Goal: Task Accomplishment & Management: Manage account settings

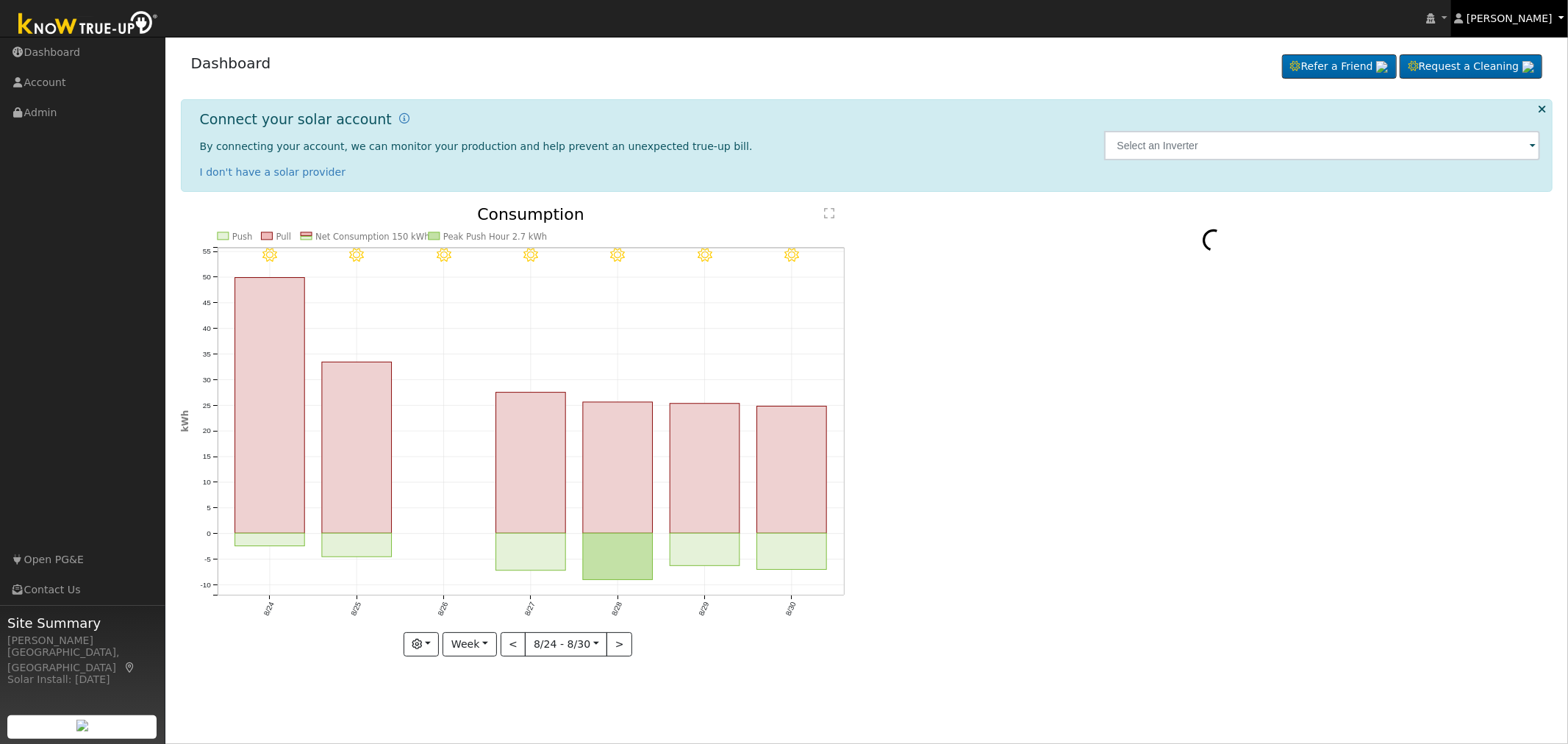
click at [1539, 17] on span "[PERSON_NAME]" at bounding box center [1510, 18] width 86 height 12
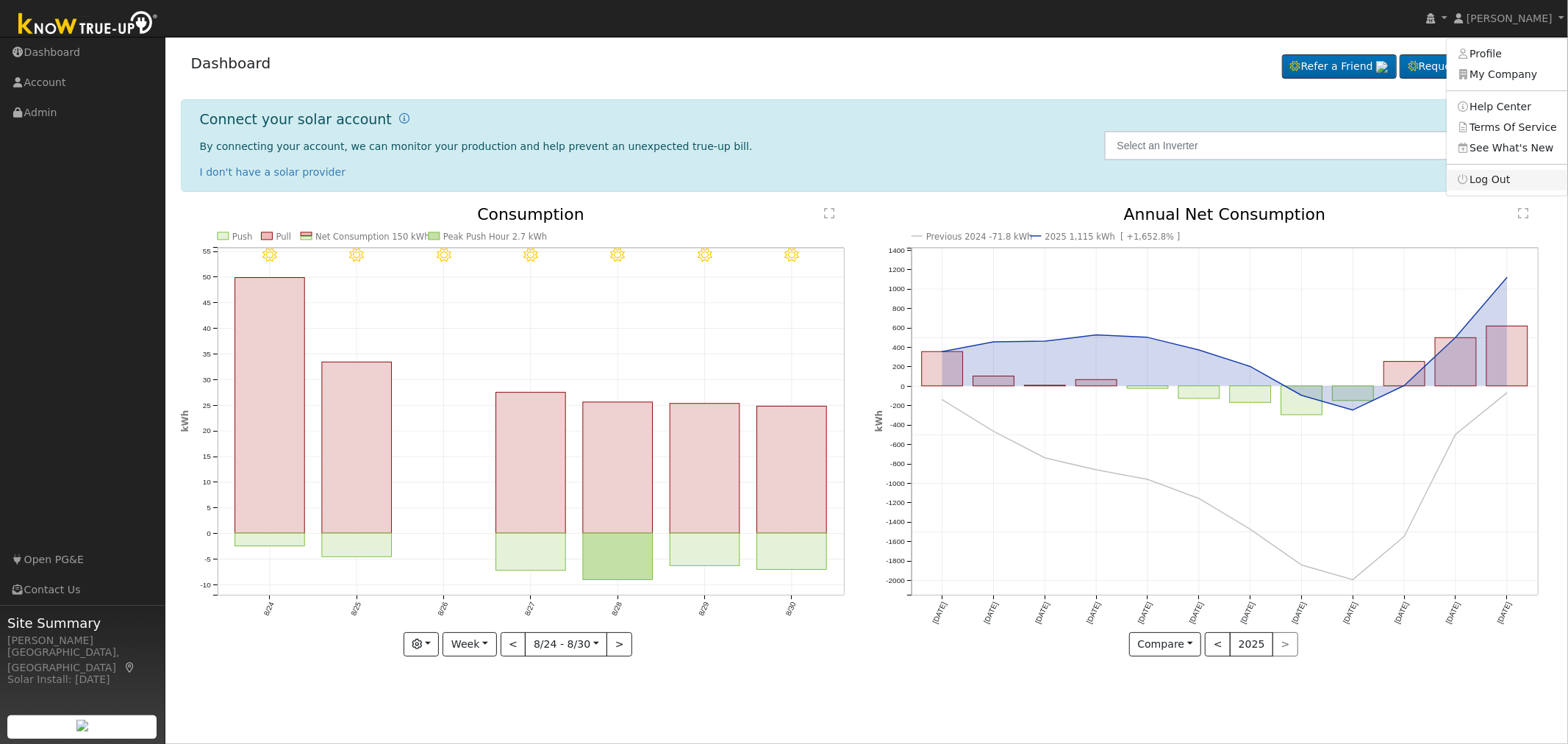
click at [1495, 180] on link "Log Out" at bounding box center [1507, 179] width 120 height 21
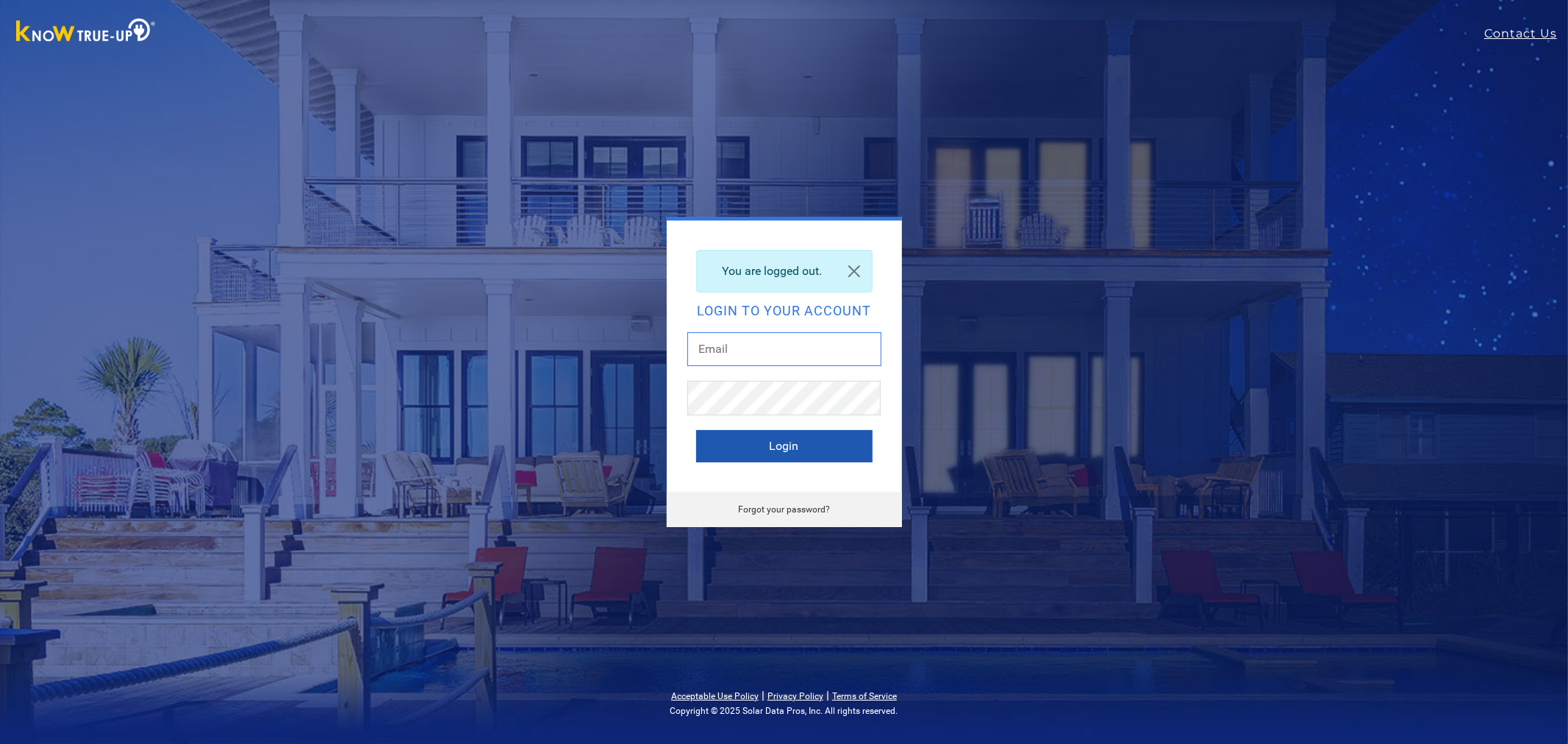
type input "[EMAIL_ADDRESS][DOMAIN_NAME]"
click at [765, 444] on button "Login" at bounding box center [784, 446] width 176 height 32
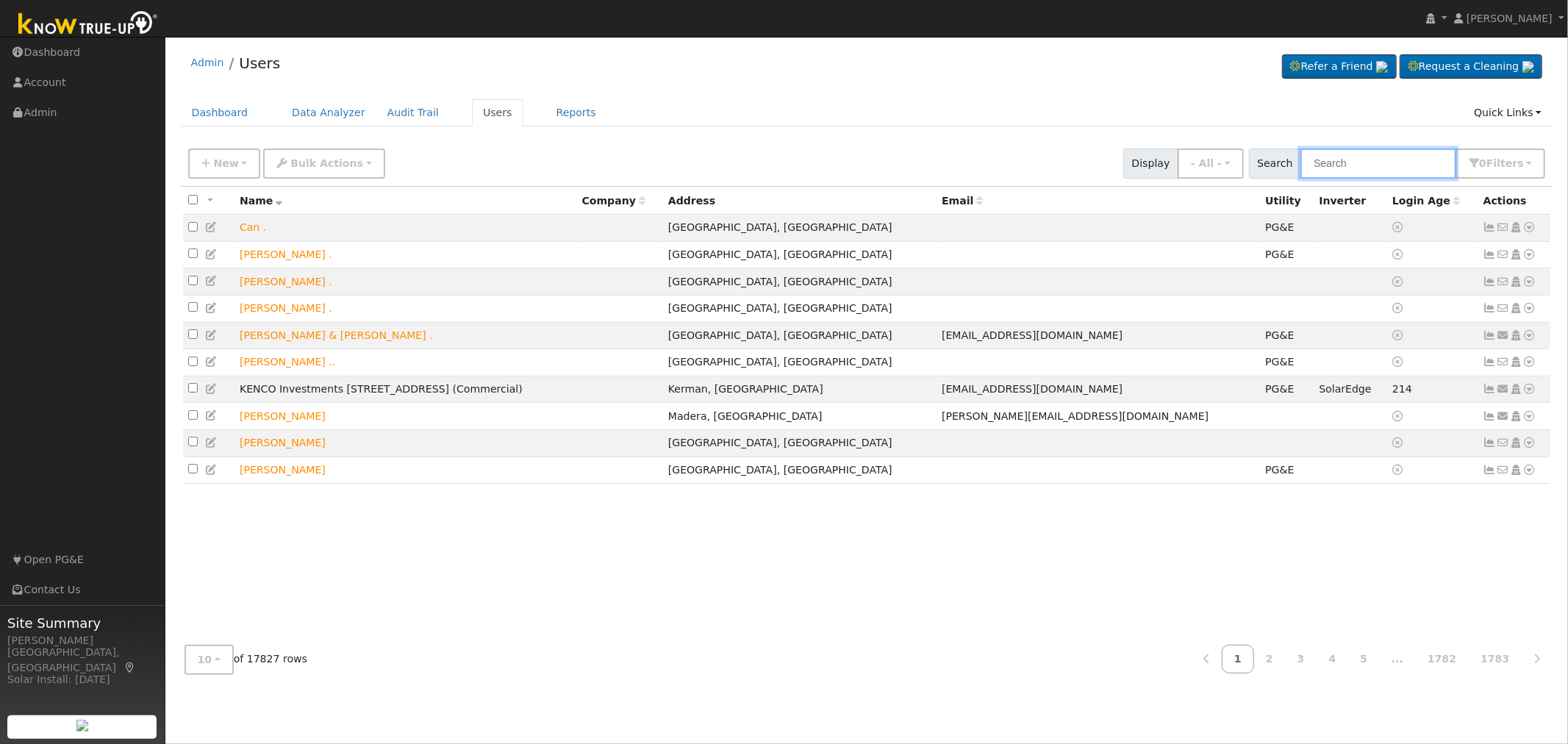
click at [1344, 159] on input "text" at bounding box center [1379, 164] width 156 height 30
type input "marsigli"
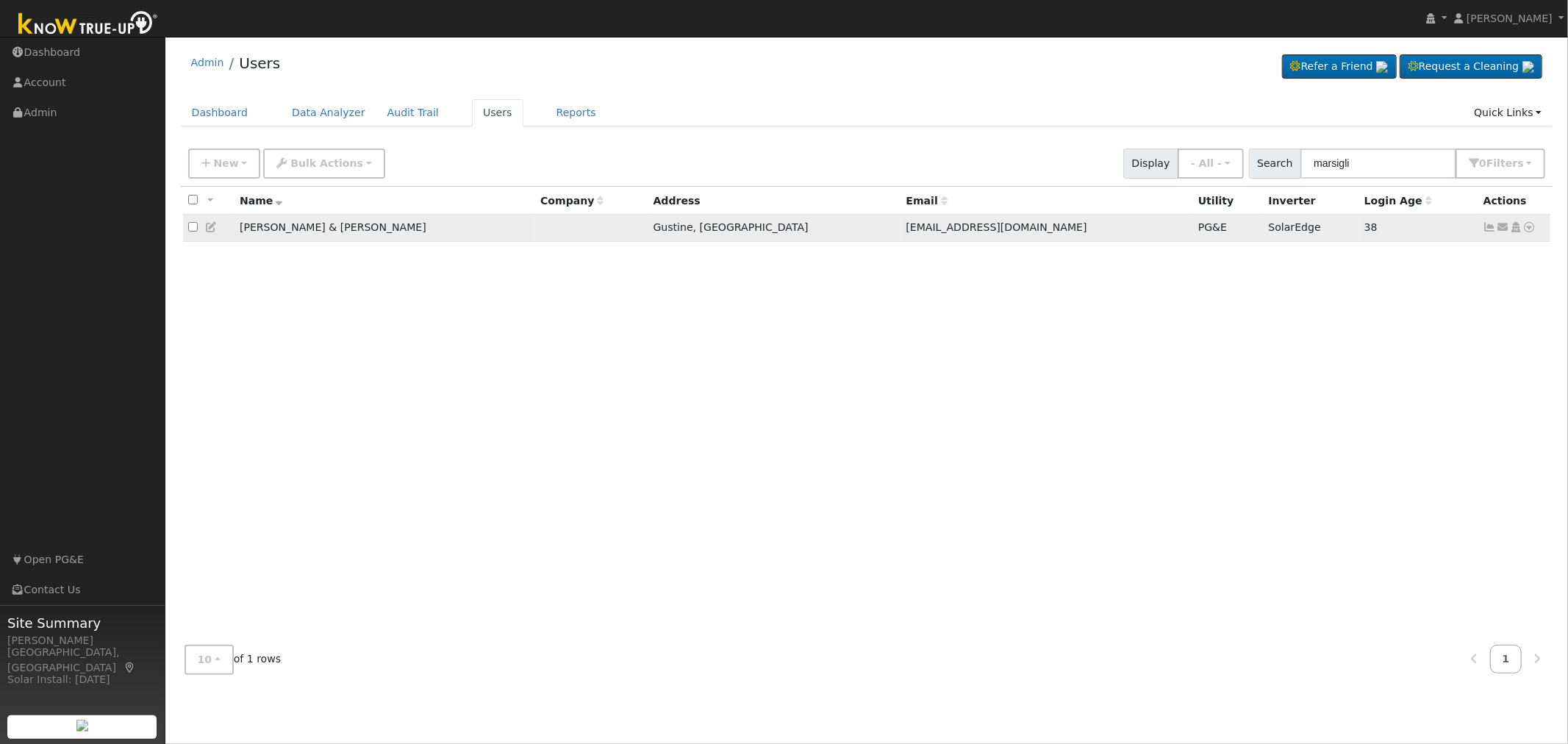
click at [328, 228] on td "[PERSON_NAME] & [PERSON_NAME]" at bounding box center [385, 228] width 301 height 27
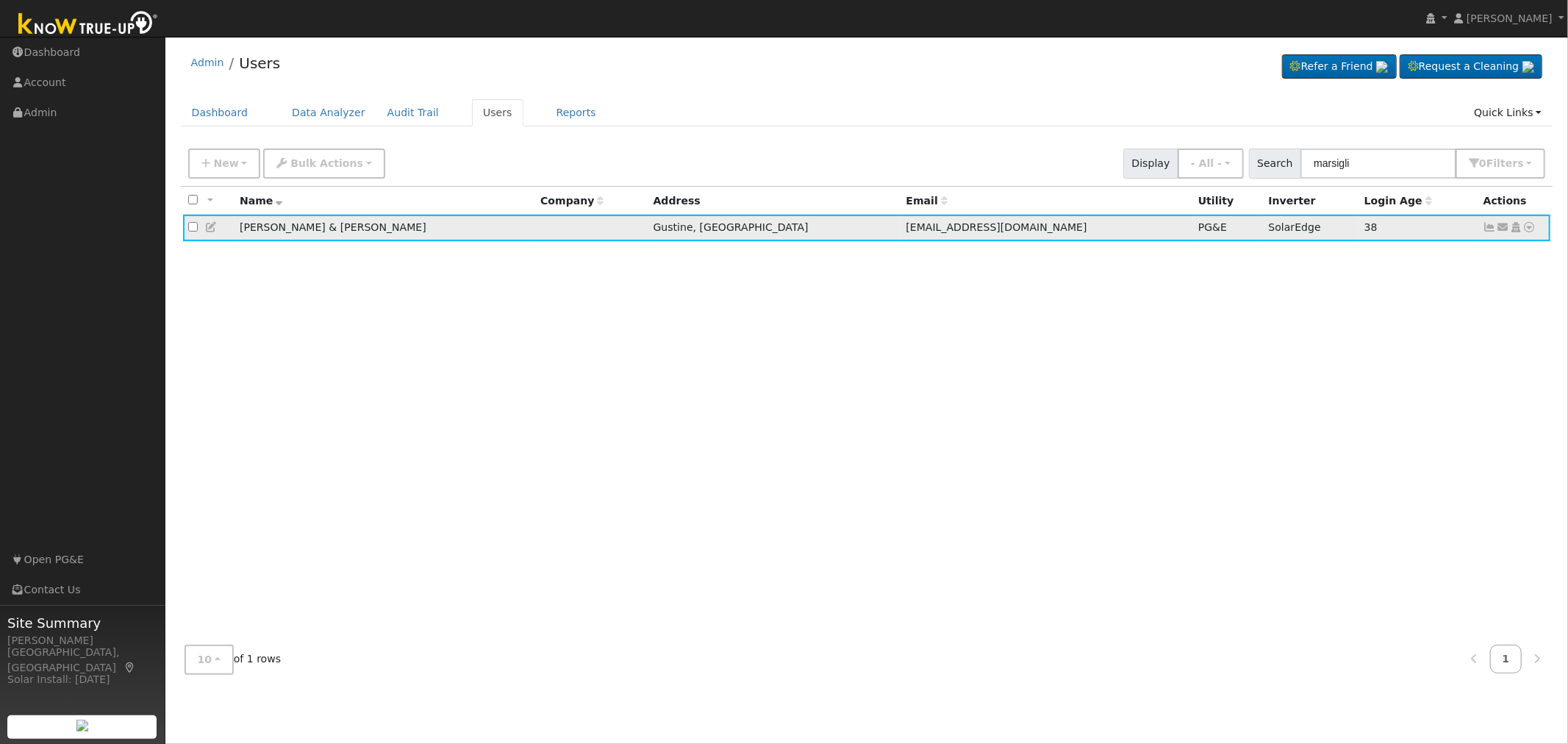
click at [1518, 227] on icon at bounding box center [1516, 227] width 13 height 10
